Goal: Information Seeking & Learning: Learn about a topic

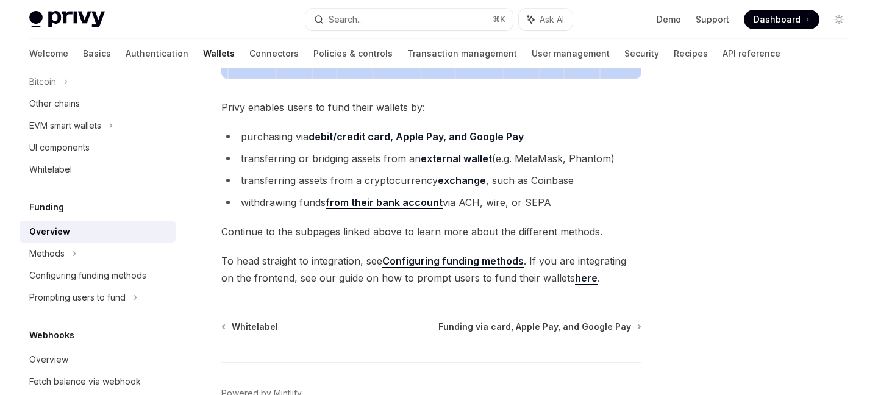
scroll to position [477, 0]
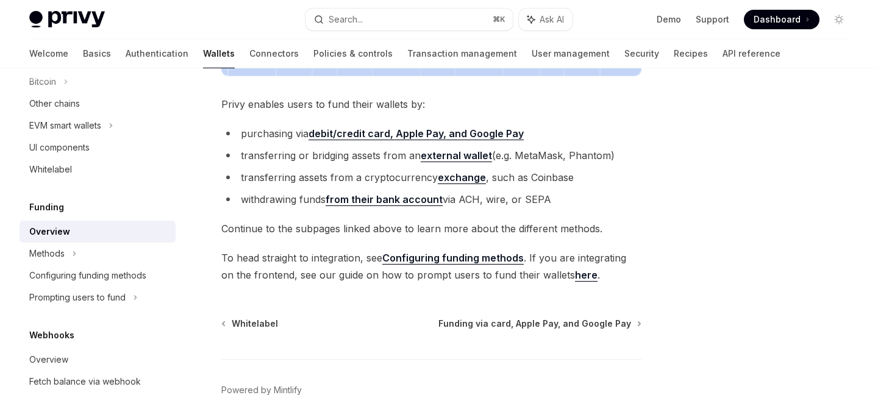
click at [424, 199] on link "from their bank account" at bounding box center [384, 199] width 117 height 13
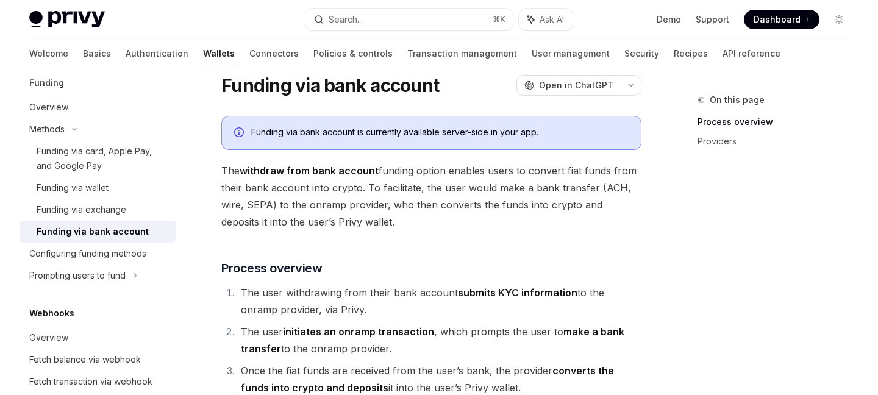
scroll to position [62, 0]
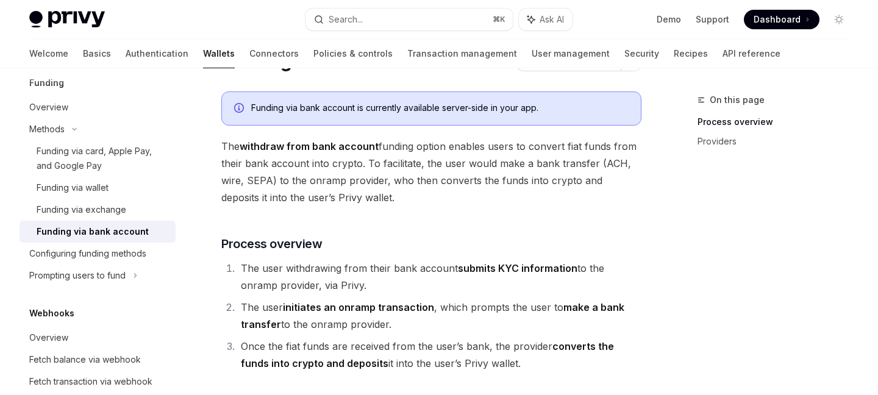
click at [416, 177] on span "The withdraw from bank account funding option enables users to convert fiat fun…" at bounding box center [431, 172] width 420 height 68
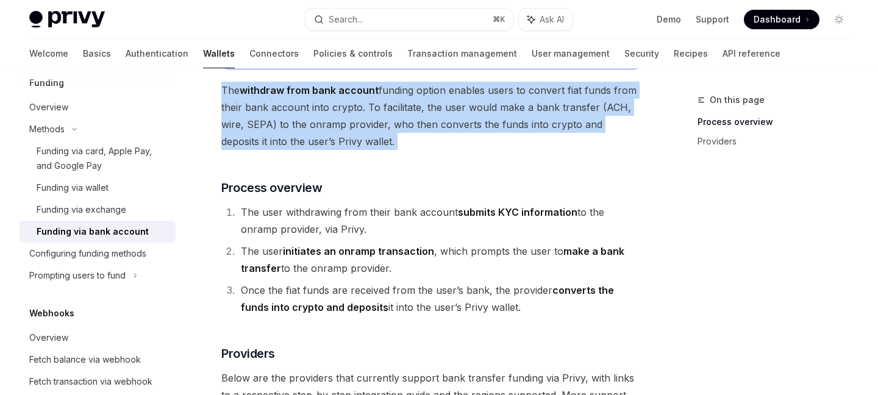
scroll to position [121, 0]
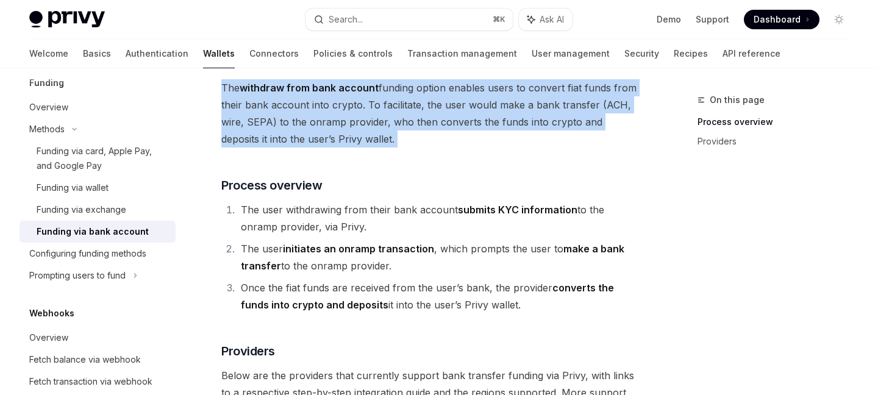
click at [405, 204] on li "The user withdrawing from their bank account submits KYC information to the onr…" at bounding box center [439, 218] width 404 height 34
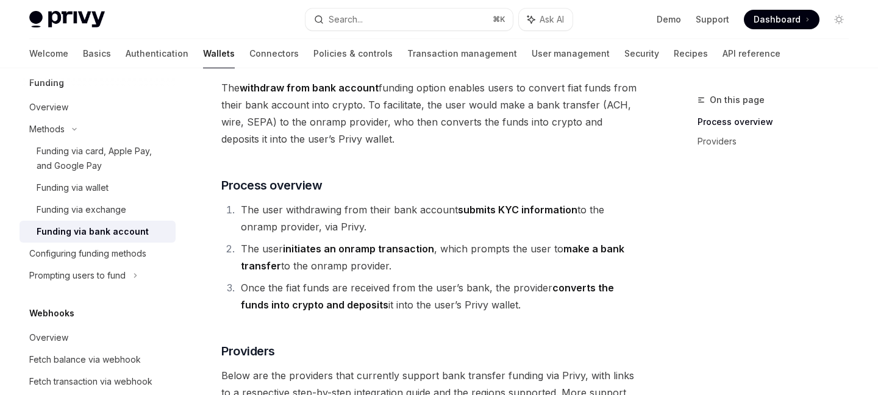
click at [405, 204] on li "The user withdrawing from their bank account submits KYC information to the onr…" at bounding box center [439, 218] width 404 height 34
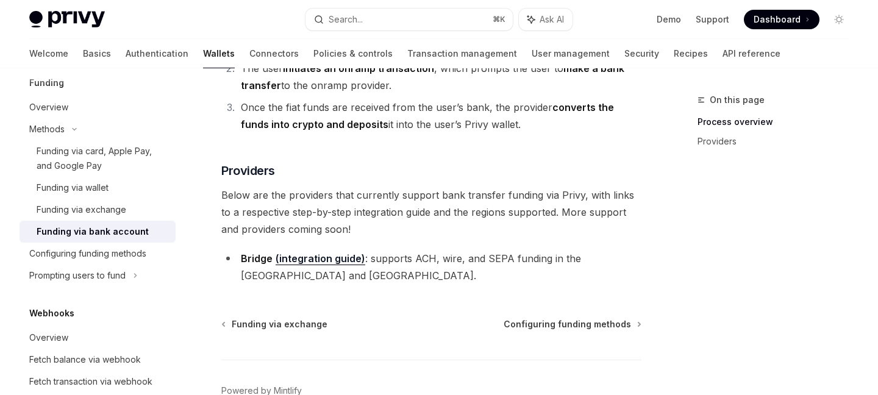
scroll to position [310, 0]
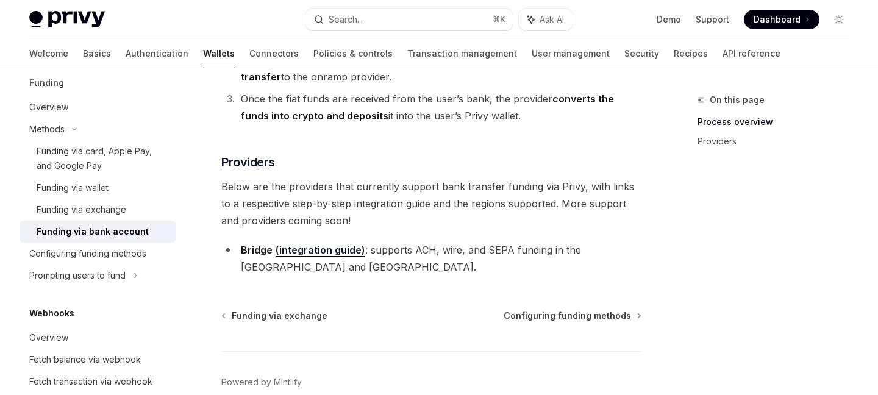
click at [401, 196] on span "Below are the providers that currently support bank transfer funding via Privy,…" at bounding box center [431, 203] width 420 height 51
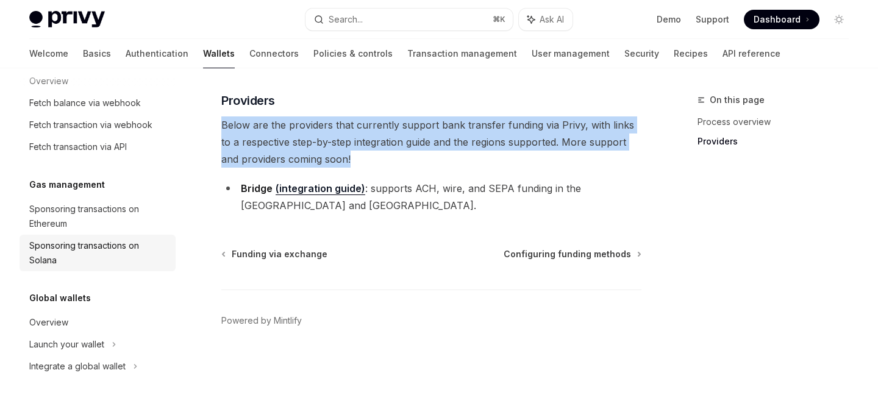
scroll to position [762, 0]
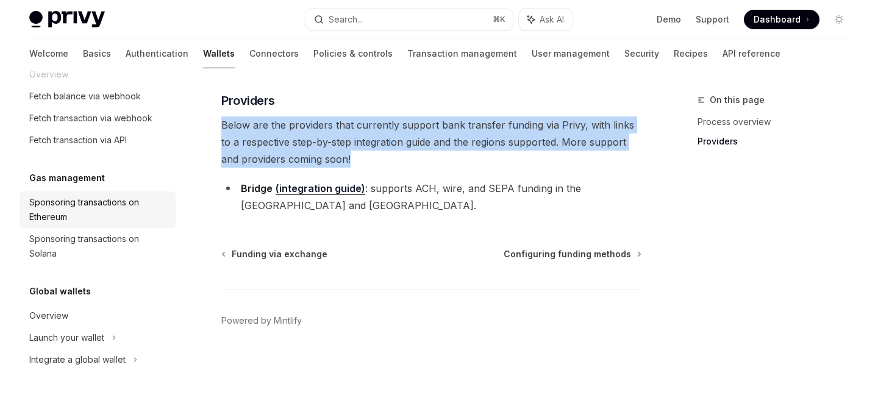
click at [100, 215] on div "Sponsoring transactions on Ethereum" at bounding box center [98, 209] width 139 height 29
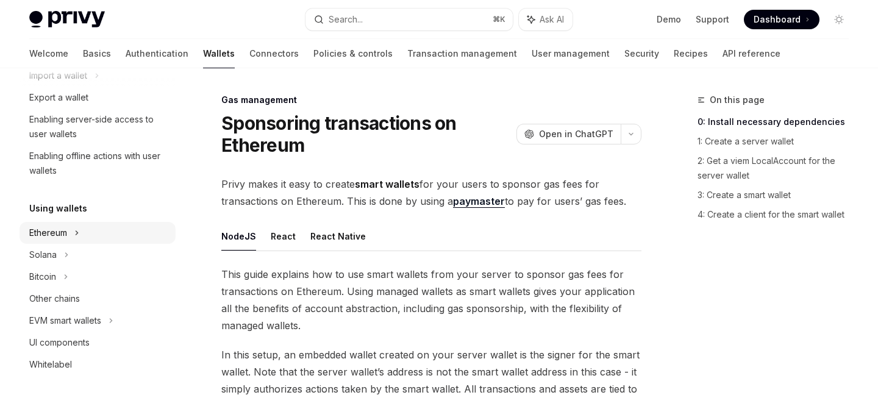
scroll to position [180, 0]
click at [87, 317] on div "EVM smart wallets" at bounding box center [65, 319] width 72 height 15
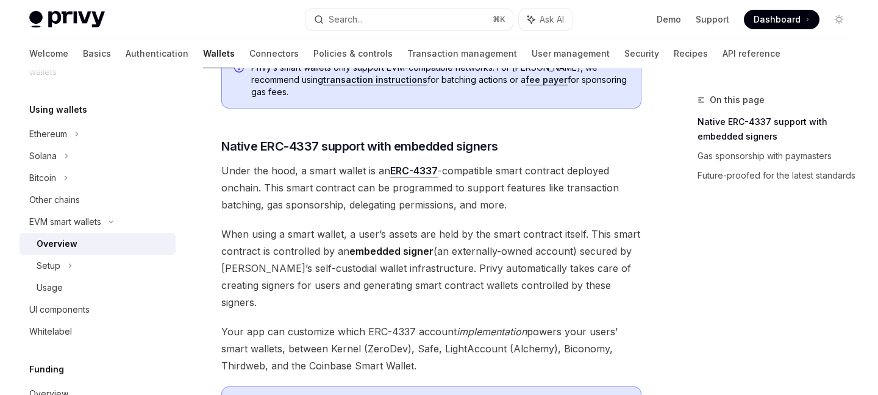
scroll to position [627, 0]
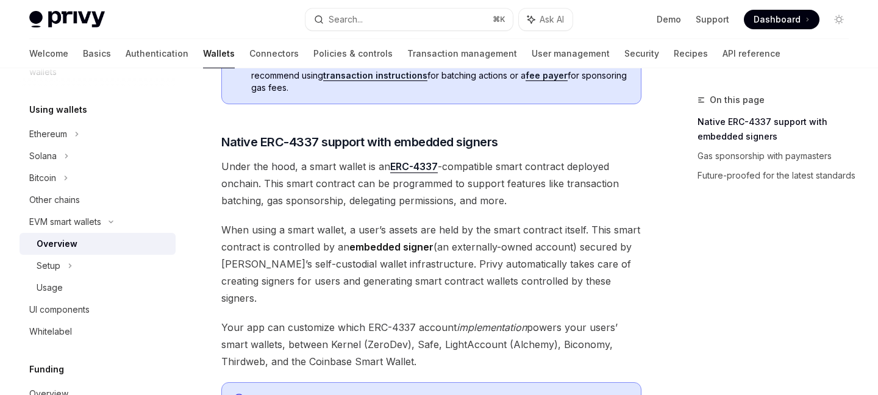
click at [330, 158] on span "Under the hood, a smart wallet is an ERC-4337 -compatible smart contract deploy…" at bounding box center [431, 183] width 420 height 51
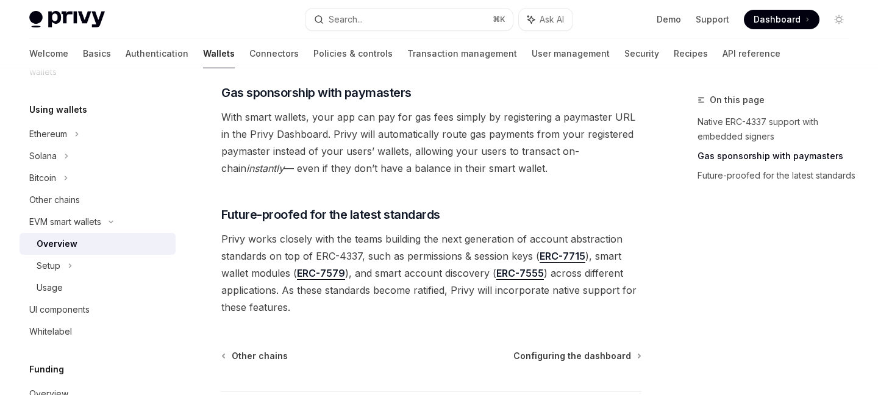
scroll to position [997, 0]
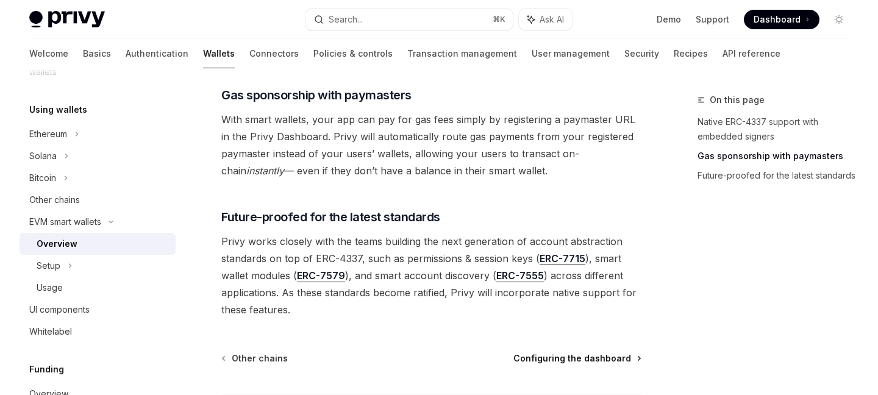
click at [555, 352] on span "Configuring the dashboard" at bounding box center [572, 358] width 118 height 12
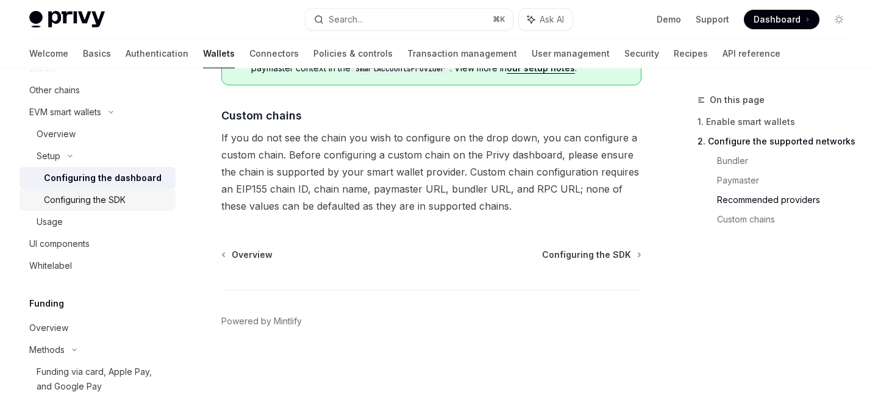
scroll to position [391, 0]
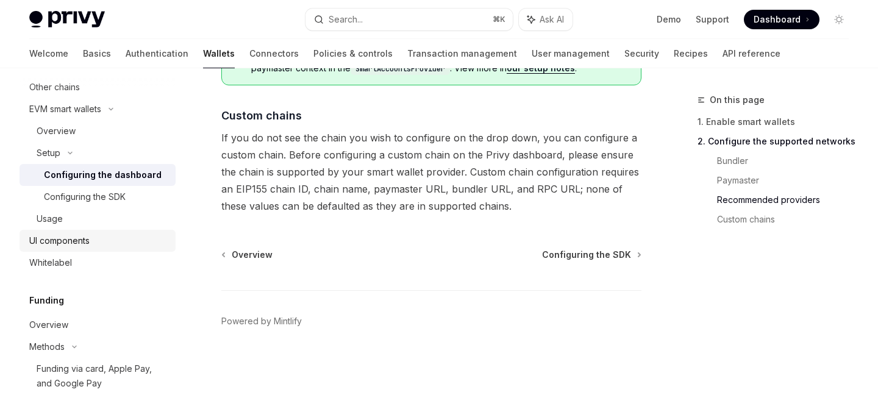
click at [95, 244] on div "UI components" at bounding box center [98, 241] width 139 height 15
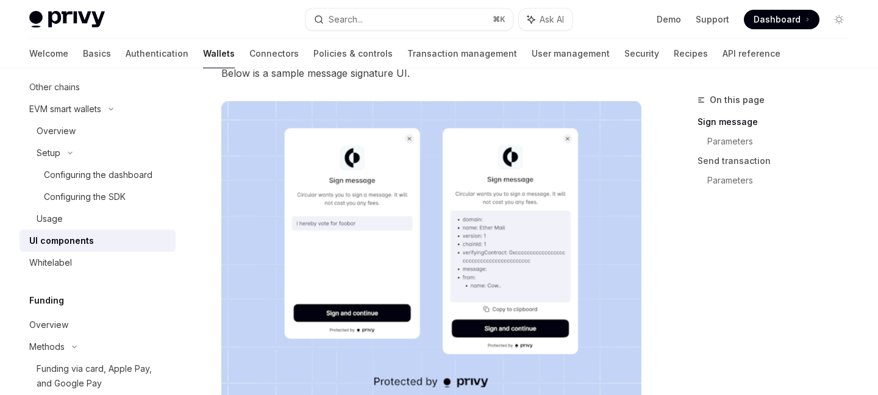
scroll to position [273, 0]
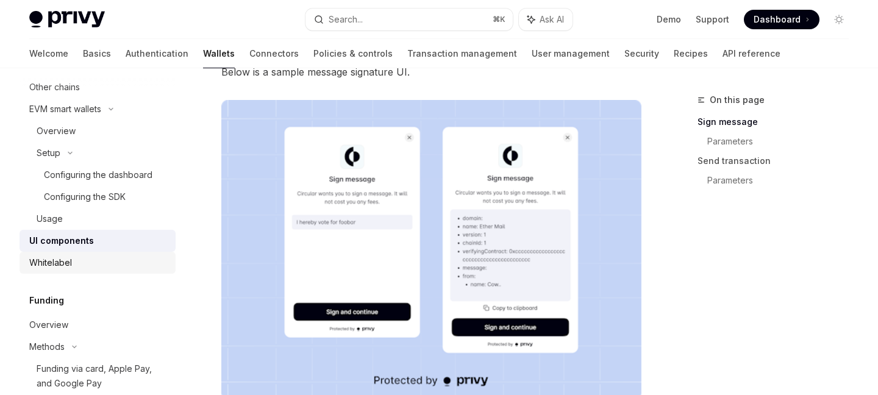
click at [114, 262] on div "Whitelabel" at bounding box center [98, 262] width 139 height 15
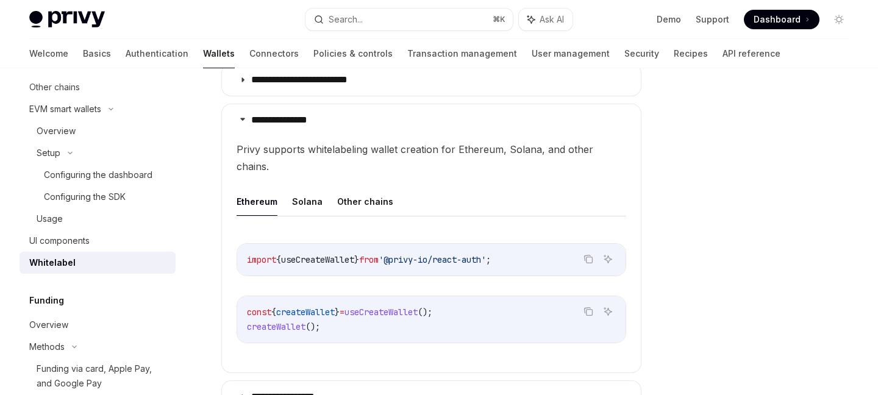
scroll to position [363, 0]
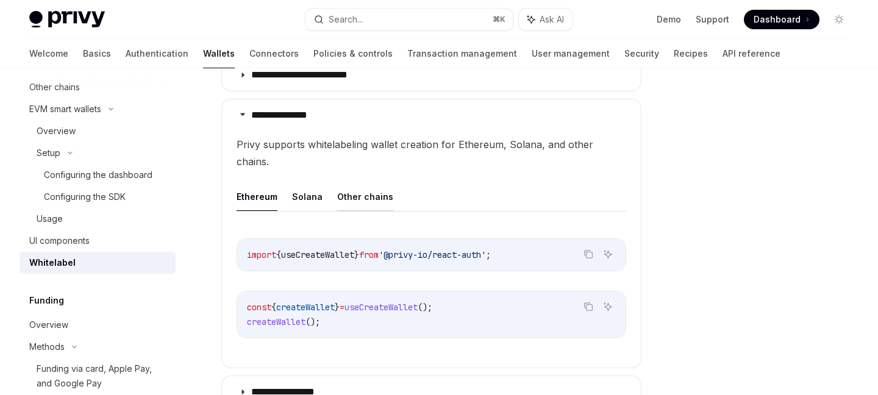
click at [349, 184] on button "Other chains" at bounding box center [365, 196] width 56 height 29
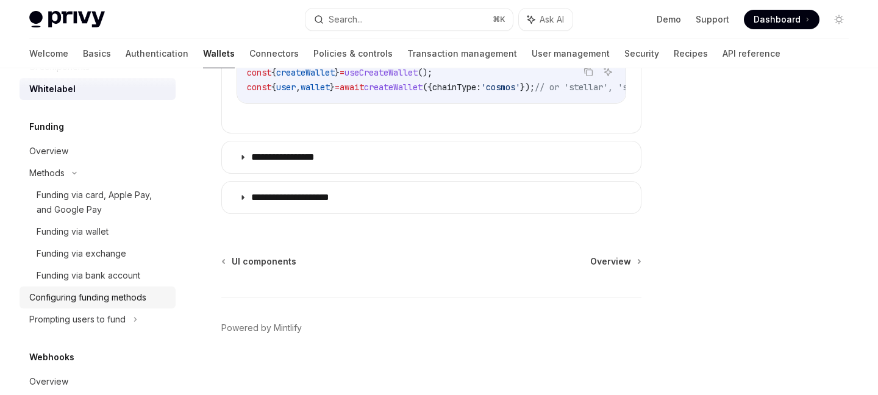
scroll to position [559, 0]
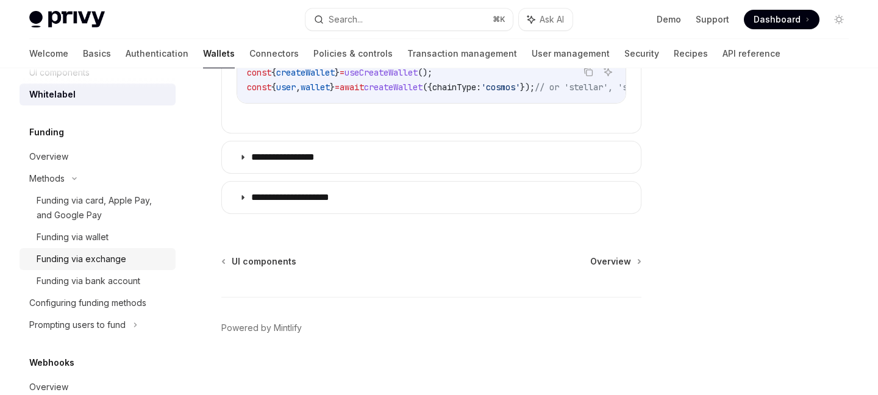
click at [110, 259] on div "Funding via exchange" at bounding box center [82, 259] width 90 height 15
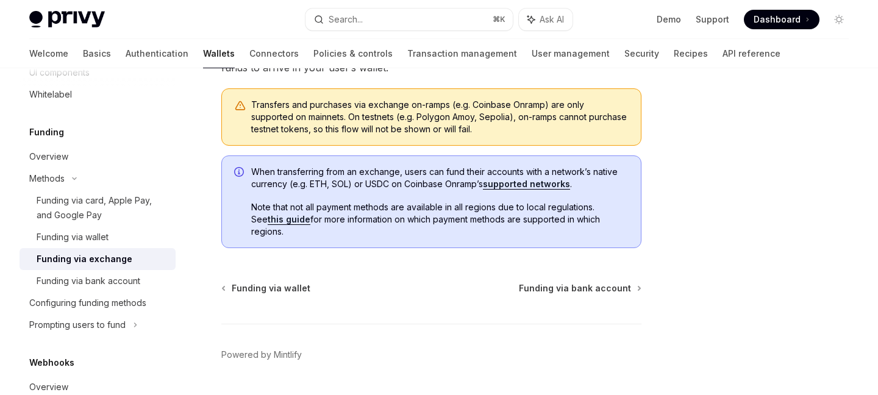
scroll to position [287, 0]
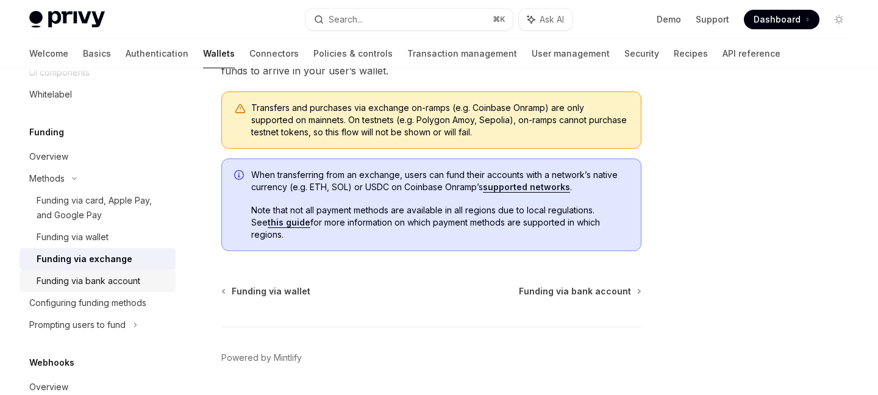
click at [116, 289] on link "Funding via bank account" at bounding box center [98, 281] width 156 height 22
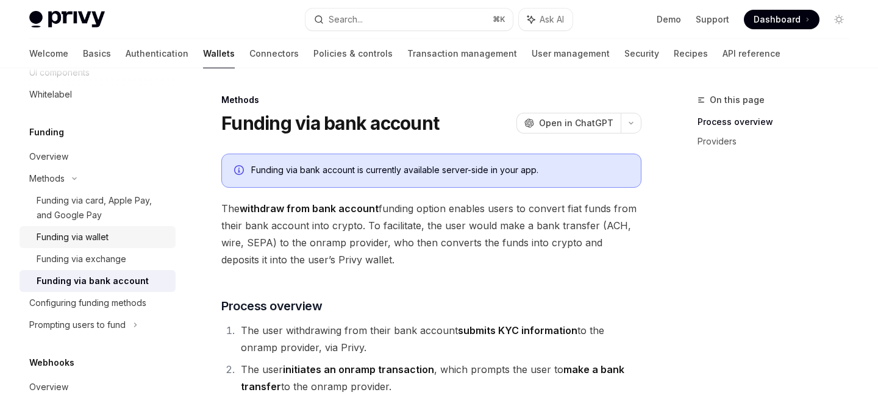
click at [112, 246] on link "Funding via wallet" at bounding box center [98, 237] width 156 height 22
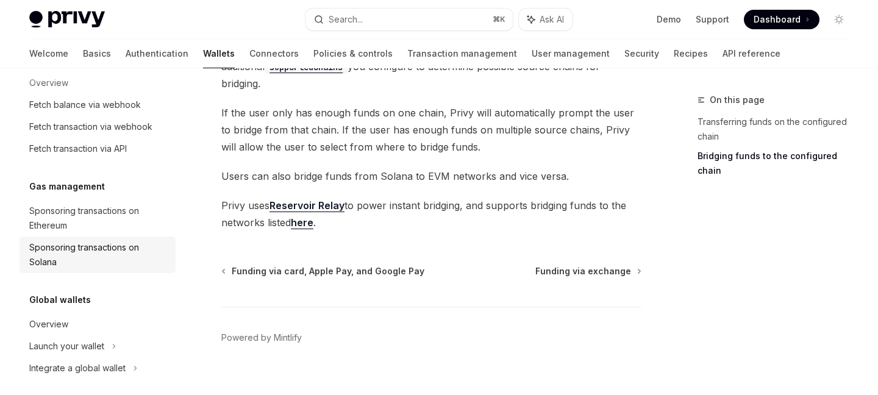
scroll to position [872, 0]
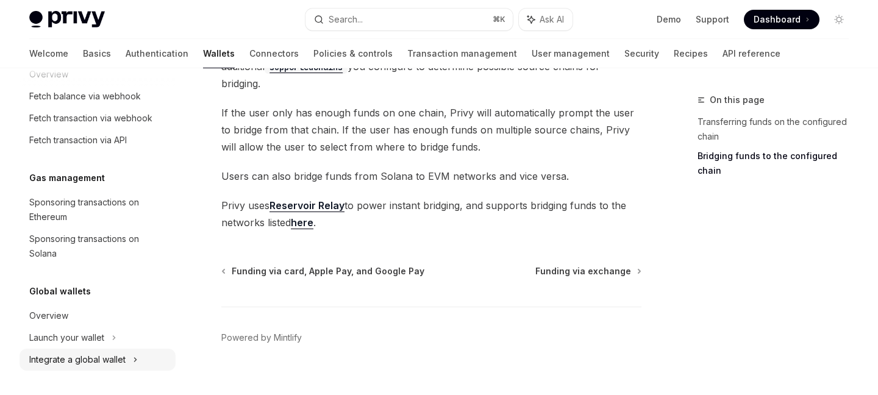
click at [102, 361] on div "Integrate a global wallet" at bounding box center [77, 359] width 96 height 15
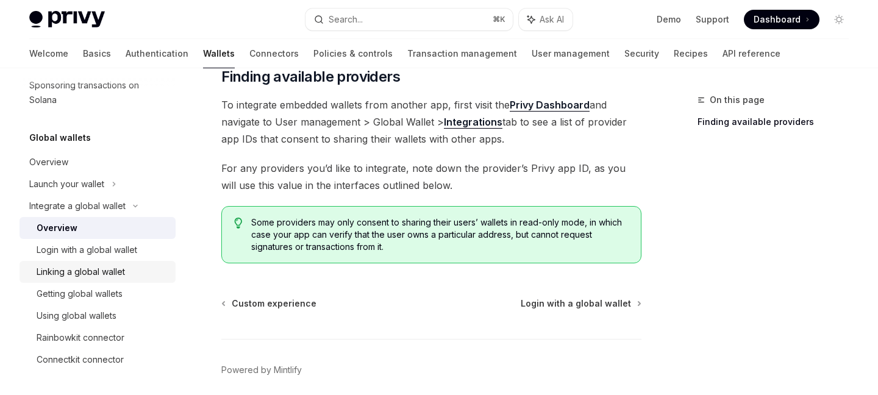
scroll to position [245, 0]
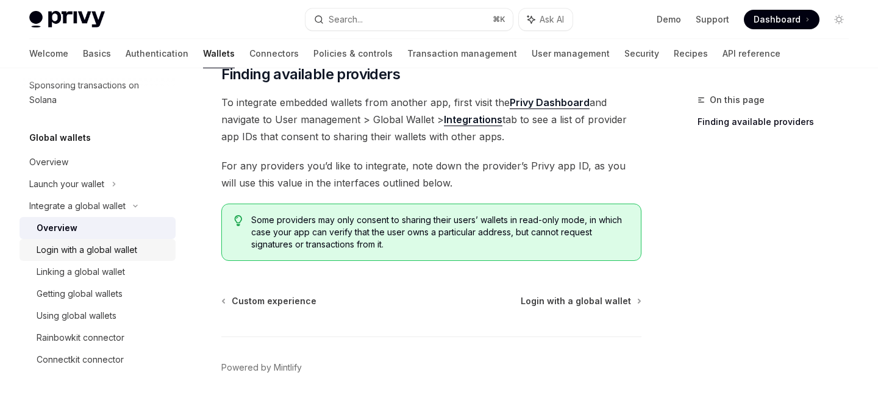
click at [126, 251] on div "Login with a global wallet" at bounding box center [87, 250] width 101 height 15
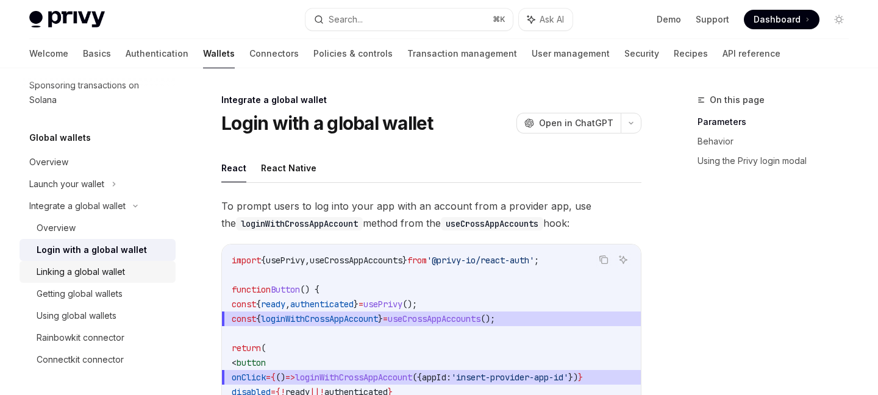
click at [120, 268] on div "Linking a global wallet" at bounding box center [81, 272] width 88 height 15
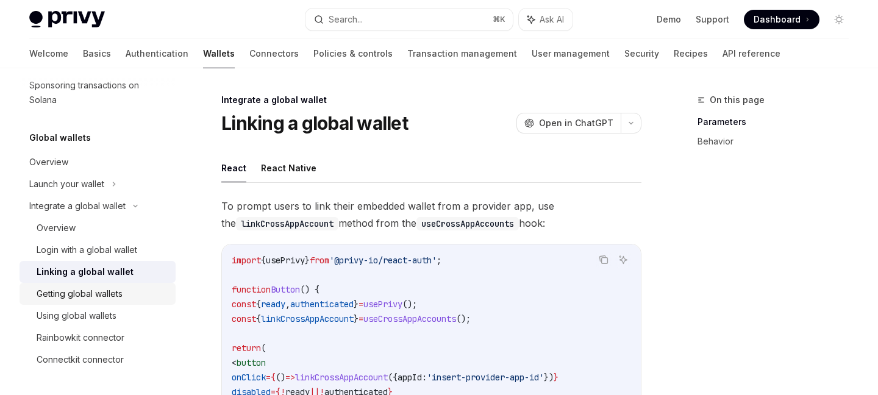
click at [118, 284] on link "Getting global wallets" at bounding box center [98, 294] width 156 height 22
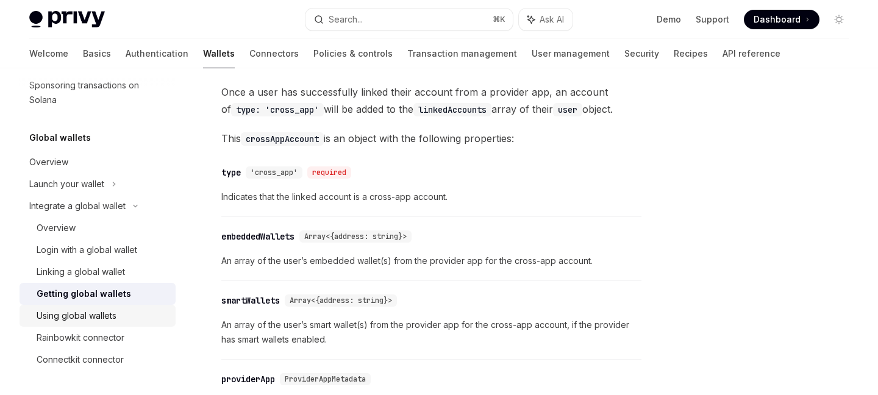
scroll to position [103, 0]
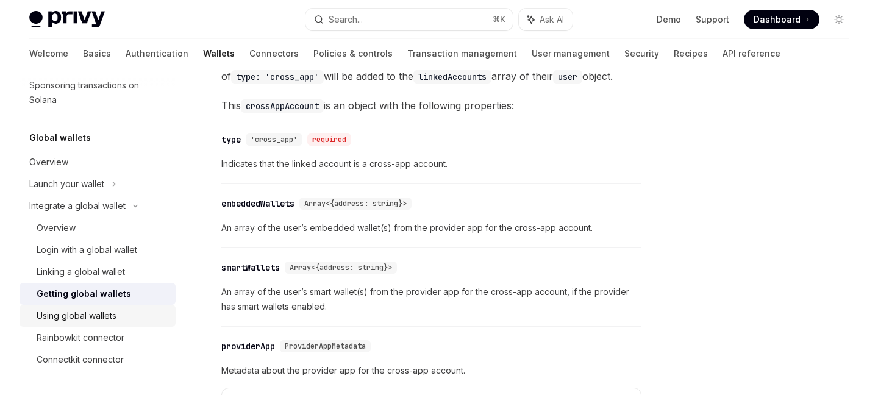
click at [129, 323] on div "Using global wallets" at bounding box center [103, 316] width 132 height 15
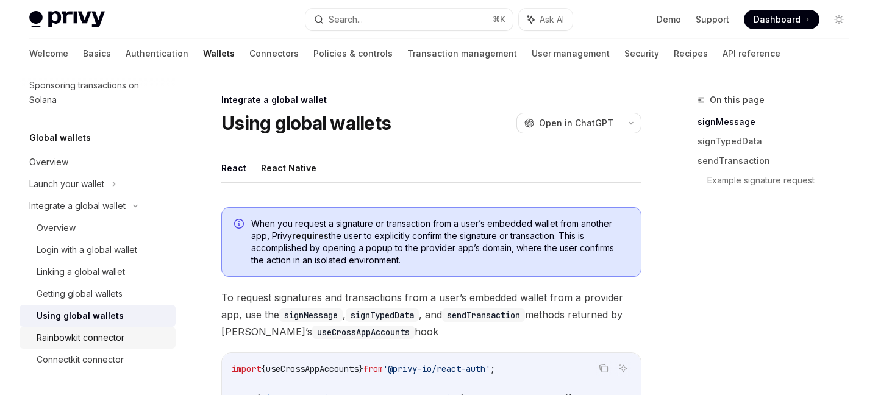
click at [126, 340] on div "Rainbowkit connector" at bounding box center [103, 337] width 132 height 15
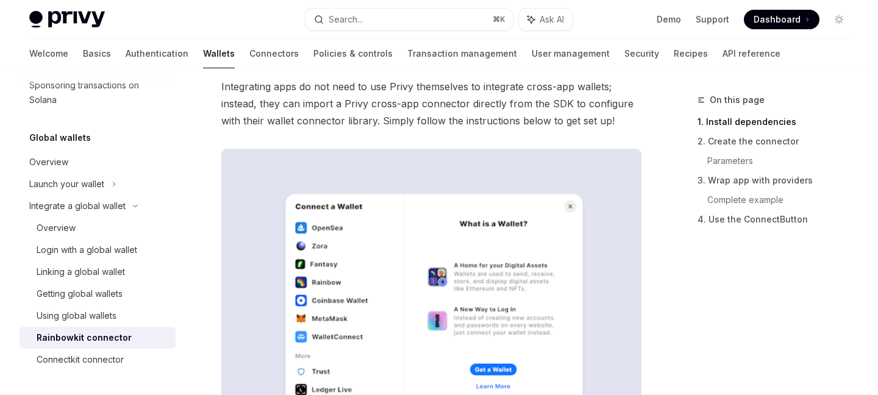
scroll to position [154, 0]
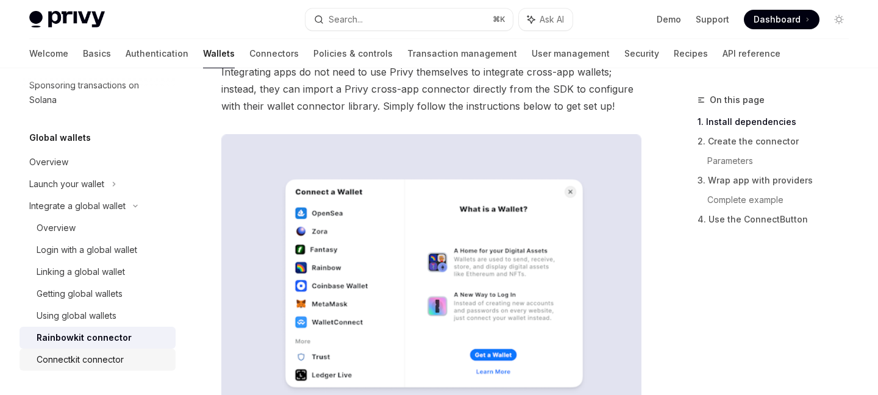
click at [117, 359] on div "Connectkit connector" at bounding box center [80, 359] width 87 height 15
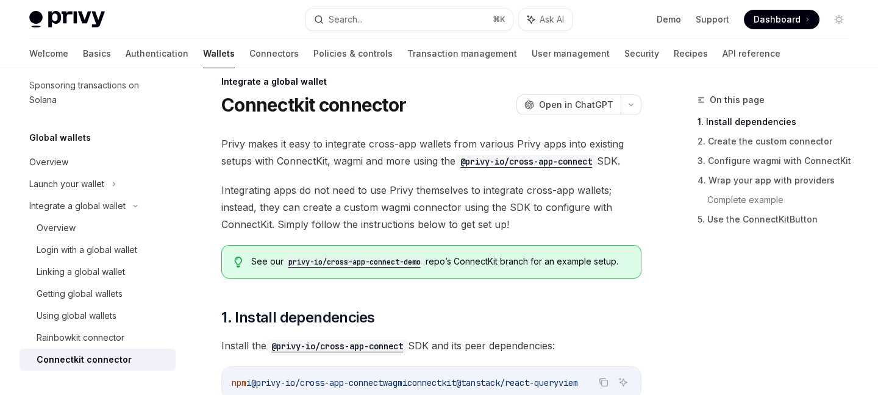
scroll to position [19, 0]
click at [94, 318] on div "Using global wallets" at bounding box center [77, 316] width 80 height 15
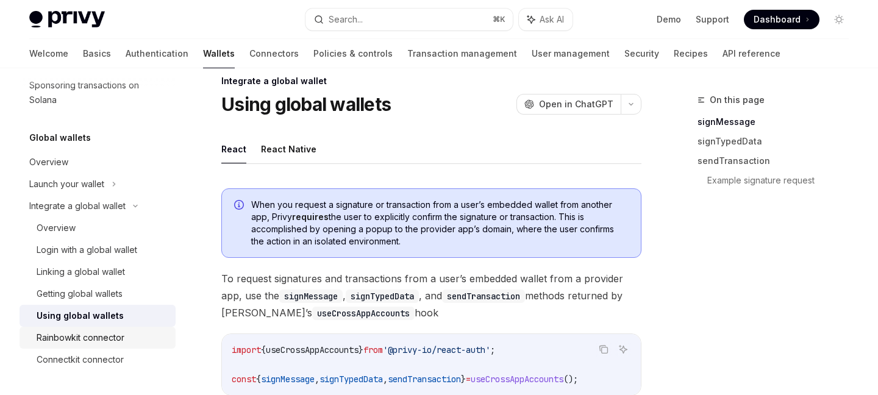
click at [95, 338] on div "Rainbowkit connector" at bounding box center [81, 337] width 88 height 15
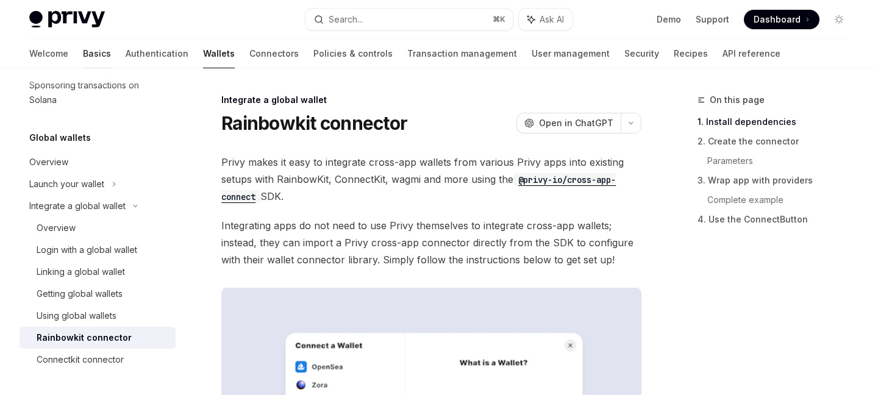
click at [83, 56] on link "Basics" at bounding box center [97, 53] width 28 height 29
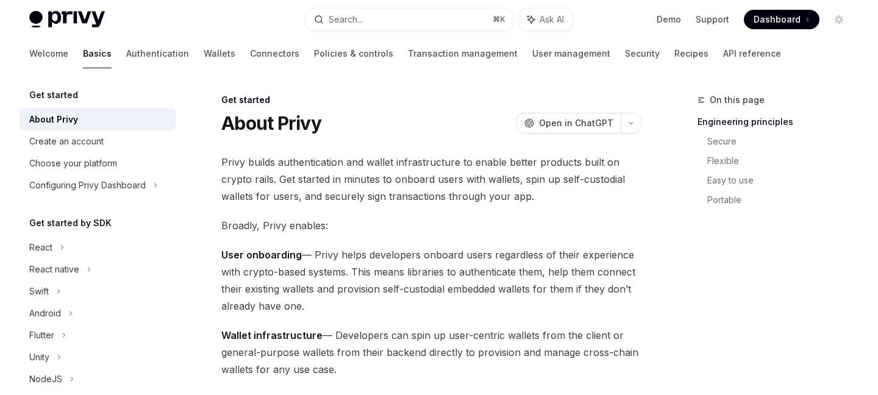
click at [88, 16] on img at bounding box center [67, 19] width 76 height 17
type textarea "*"
